Goal: Task Accomplishment & Management: Manage account settings

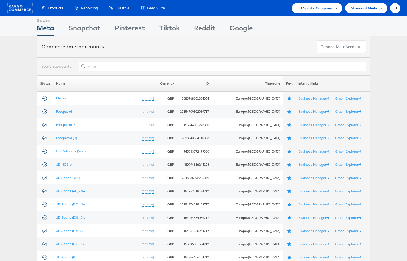
click at [331, 7] on span "JD Sports Company" at bounding box center [314, 8] width 35 height 6
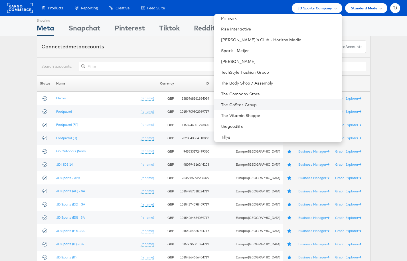
scroll to position [761, 0]
click at [308, 104] on link "The CoStar Group" at bounding box center [279, 104] width 116 height 6
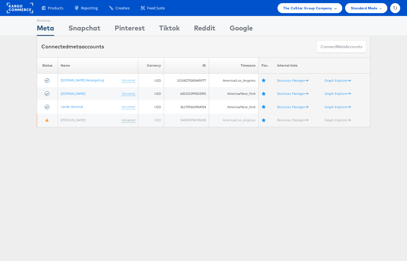
click at [335, 8] on span at bounding box center [335, 8] width 3 height 3
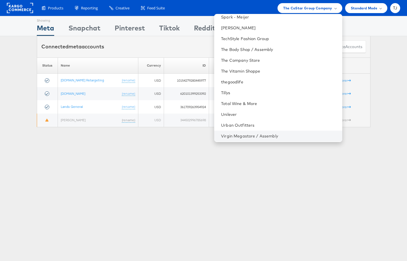
scroll to position [807, 0]
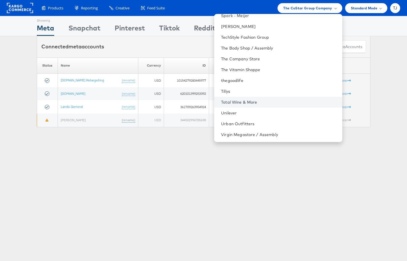
click at [289, 99] on link "Total Wine & More" at bounding box center [279, 102] width 116 height 6
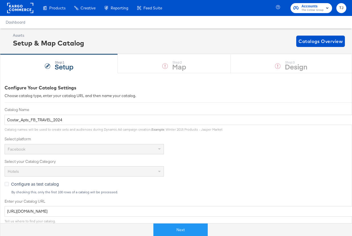
scroll to position [3, 0]
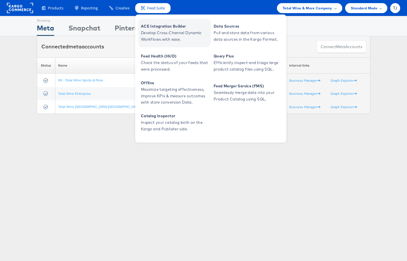
click at [160, 30] on span "Develop Cross-Channel Dynamic Workflows with ease." at bounding box center [175, 36] width 68 height 13
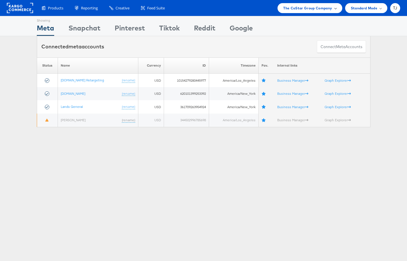
click at [317, 8] on span "The CoStar Group Company" at bounding box center [307, 8] width 49 height 6
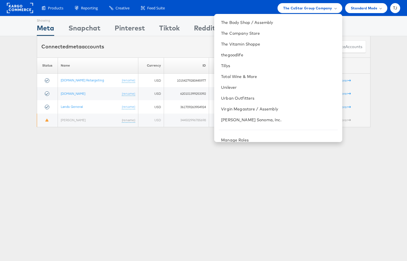
scroll to position [833, 0]
click at [300, 76] on link "Total Wine & More" at bounding box center [279, 76] width 116 height 6
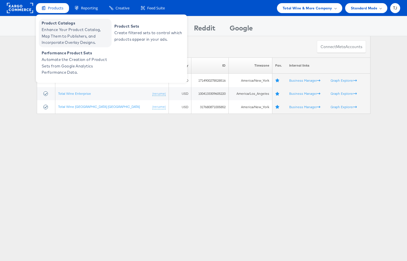
click at [58, 26] on span "Product Catalogs" at bounding box center [76, 23] width 68 height 7
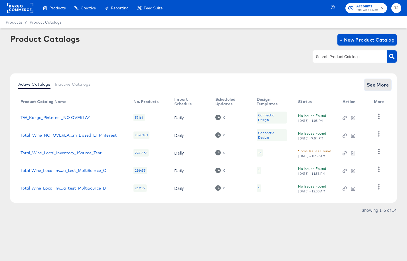
click at [381, 84] on span "See More" at bounding box center [377, 85] width 22 height 8
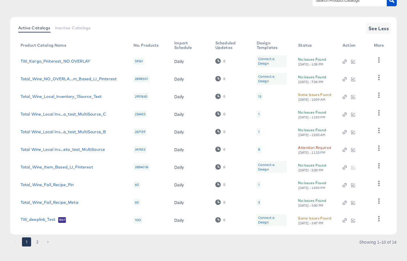
scroll to position [62, 0]
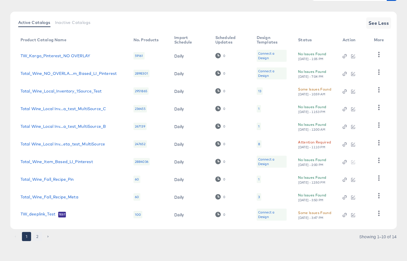
click at [36, 238] on button "2" at bounding box center [37, 236] width 9 height 9
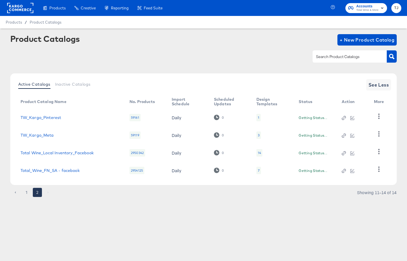
scroll to position [0, 0]
click at [378, 154] on icon "button" at bounding box center [378, 151] width 5 height 5
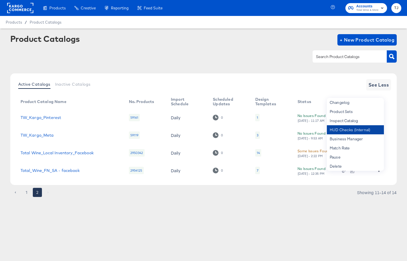
click at [373, 134] on div "HUD Checks (Internal)" at bounding box center [355, 129] width 57 height 9
